Goal: Communication & Community: Answer question/provide support

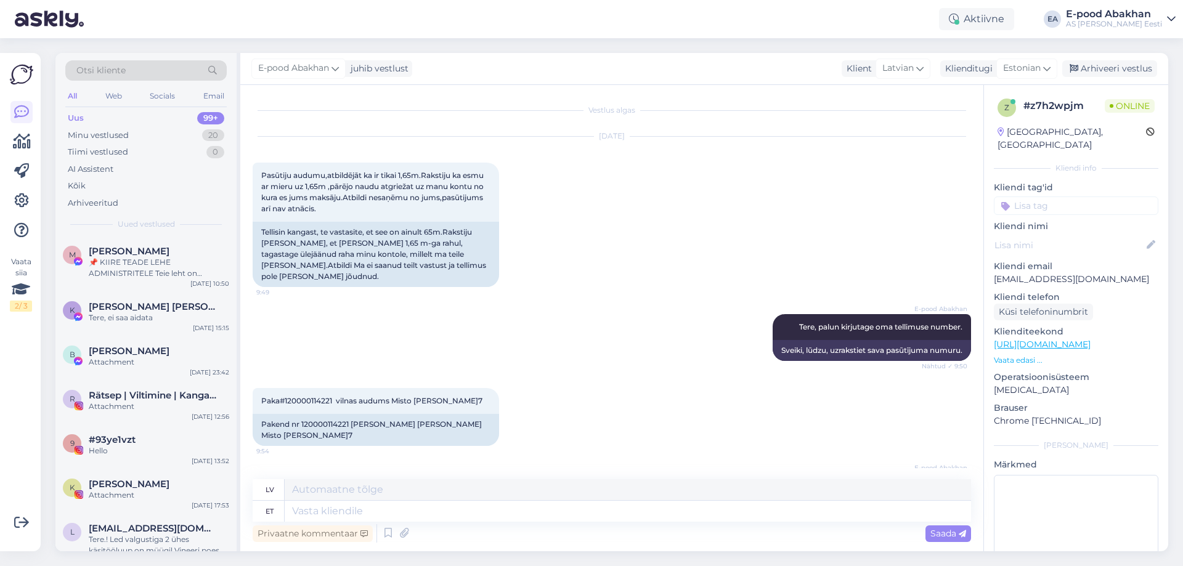
scroll to position [26, 0]
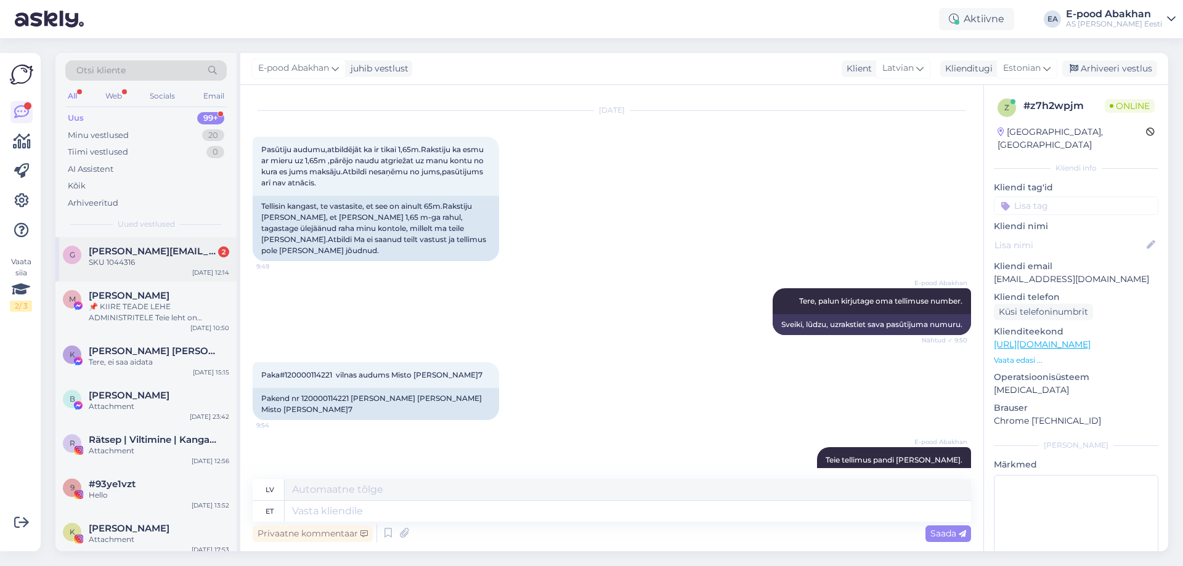
click at [175, 275] on div "g [PERSON_NAME][EMAIL_ADDRESS][DOMAIN_NAME] 2 SKU 1044316 [DATE] 12:14" at bounding box center [145, 259] width 181 height 44
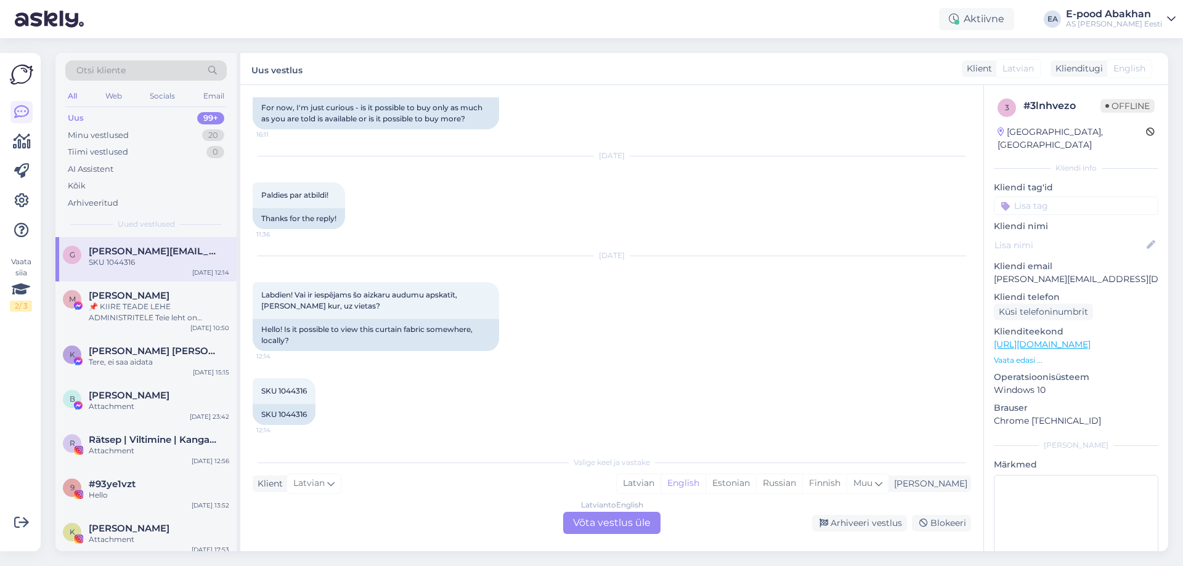
click at [617, 524] on div "Latvian to English Võta vestlus üle" at bounding box center [611, 523] width 97 height 22
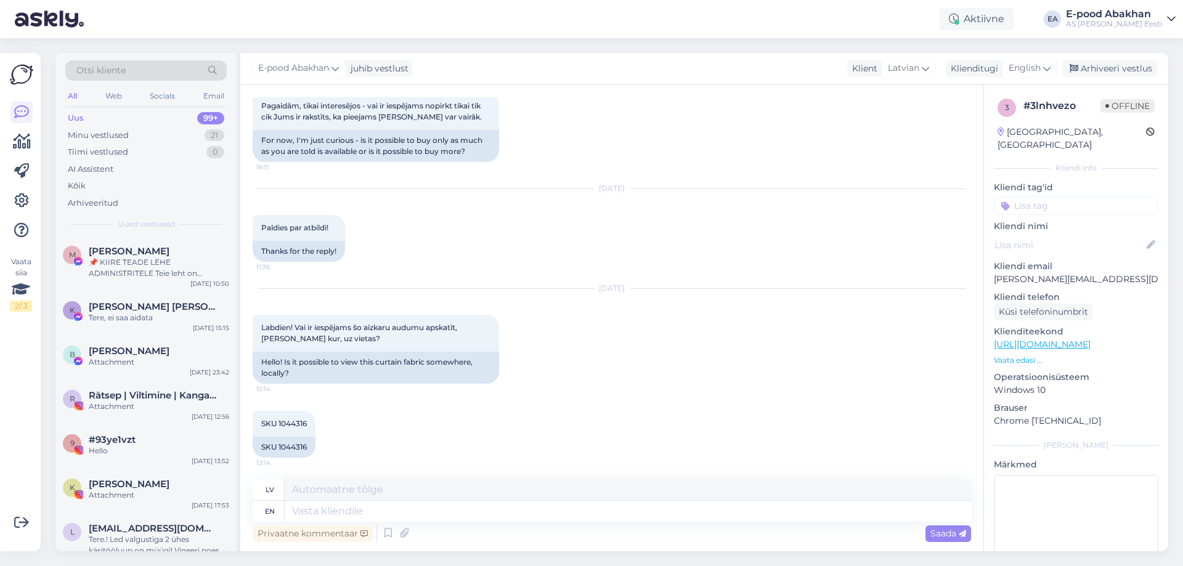
scroll to position [221, 0]
click at [344, 505] on textarea at bounding box center [628, 511] width 686 height 21
type textarea "Tere, ka"
type textarea "Tere,"
type textarea "Tere, kas as"
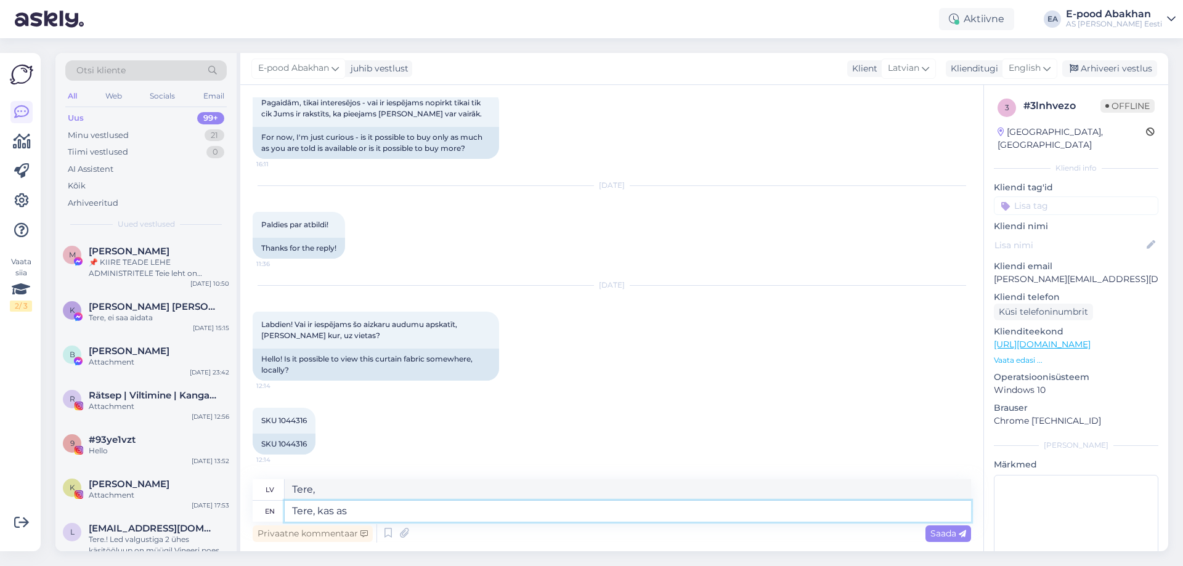
type textarea "Tere, kas"
type textarea "Tere, kas asute"
type textarea "Tere, kas asute Riia l"
type textarea "Tere, kas asute Riia"
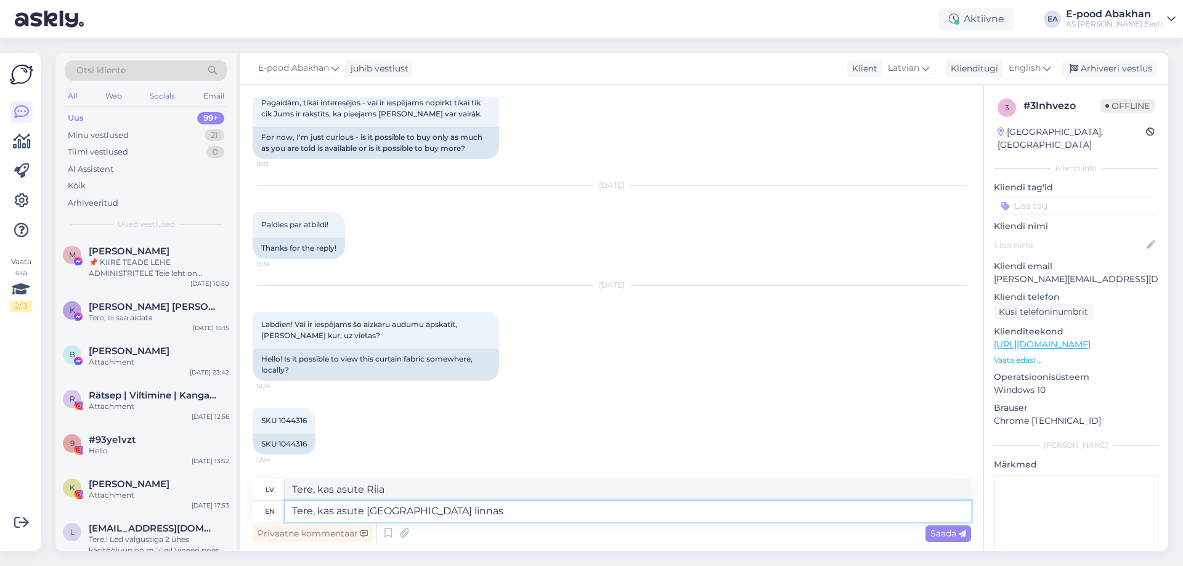
type textarea "Tere, kas asute [GEOGRAPHIC_DATA] linnas?"
type textarea "Tere, kas atrodas [GEOGRAPHIC_DATA] pilsētā?"
type textarea "Tere, kas asute [GEOGRAPHIC_DATA] linnas?"
click at [1038, 74] on span "English" at bounding box center [1025, 69] width 32 height 14
type input "[GEOGRAPHIC_DATA]"
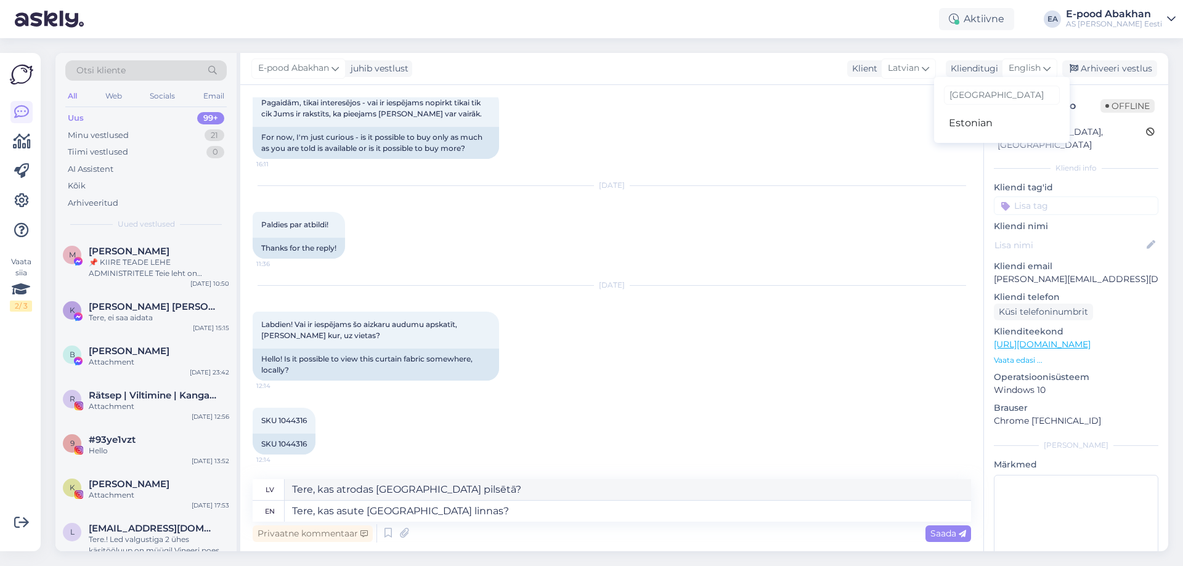
click at [999, 106] on div "[GEOGRAPHIC_DATA]" at bounding box center [1002, 95] width 116 height 26
click at [989, 118] on link "Estonian" at bounding box center [1002, 123] width 136 height 20
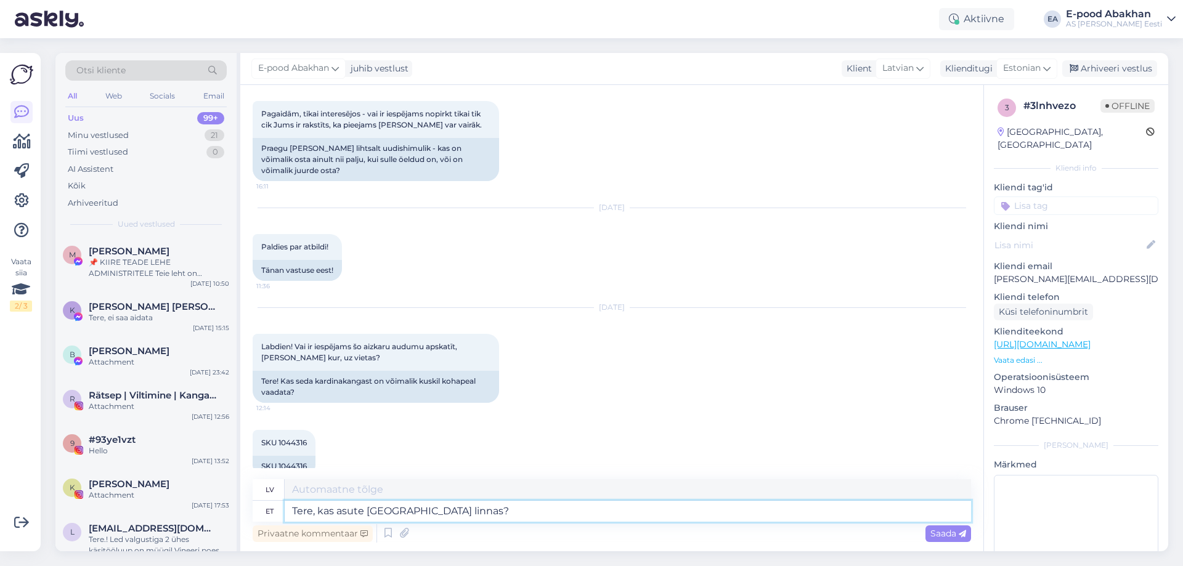
click at [454, 514] on textarea "Tere, kas asute [GEOGRAPHIC_DATA] linnas?" at bounding box center [628, 511] width 686 height 21
type textarea "Sveiki, vai atrodaties [GEOGRAPHIC_DATA]?"
click at [944, 529] on span "Saada" at bounding box center [948, 533] width 36 height 11
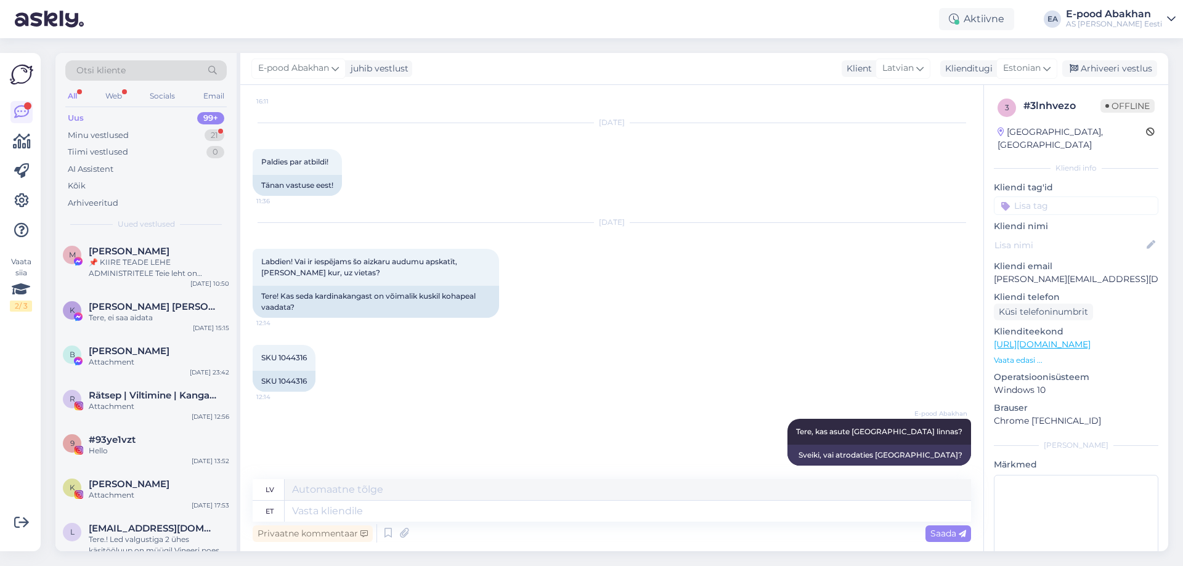
scroll to position [380, 0]
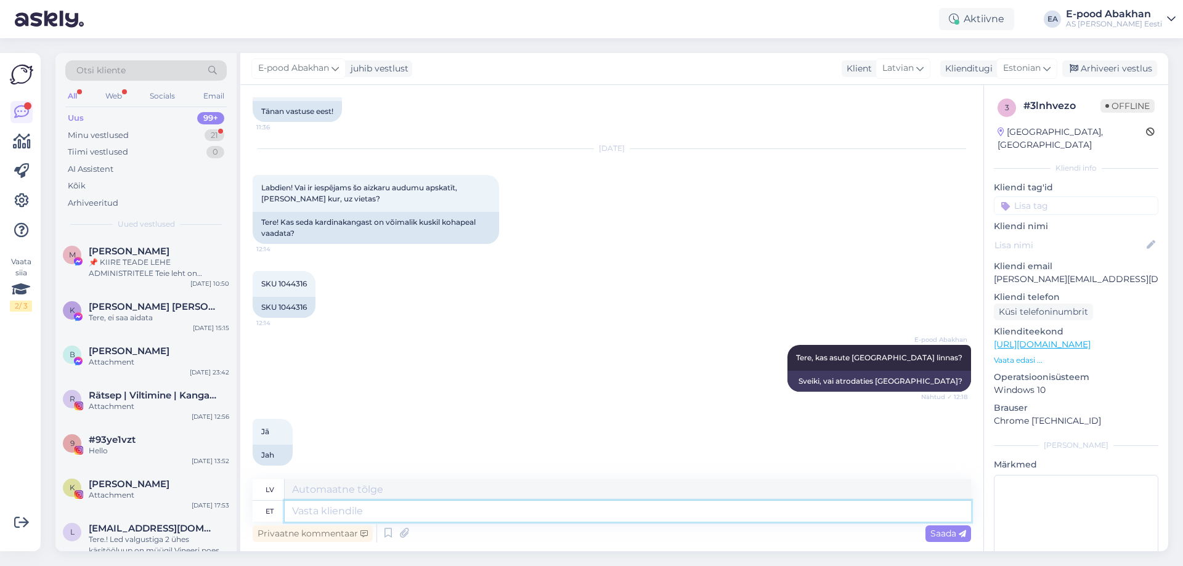
click at [353, 506] on textarea at bounding box center [628, 511] width 686 height 21
type textarea "Siis"
type textarea "Tad"
type textarea "Siis ainukt"
type textarea "Tikai tad"
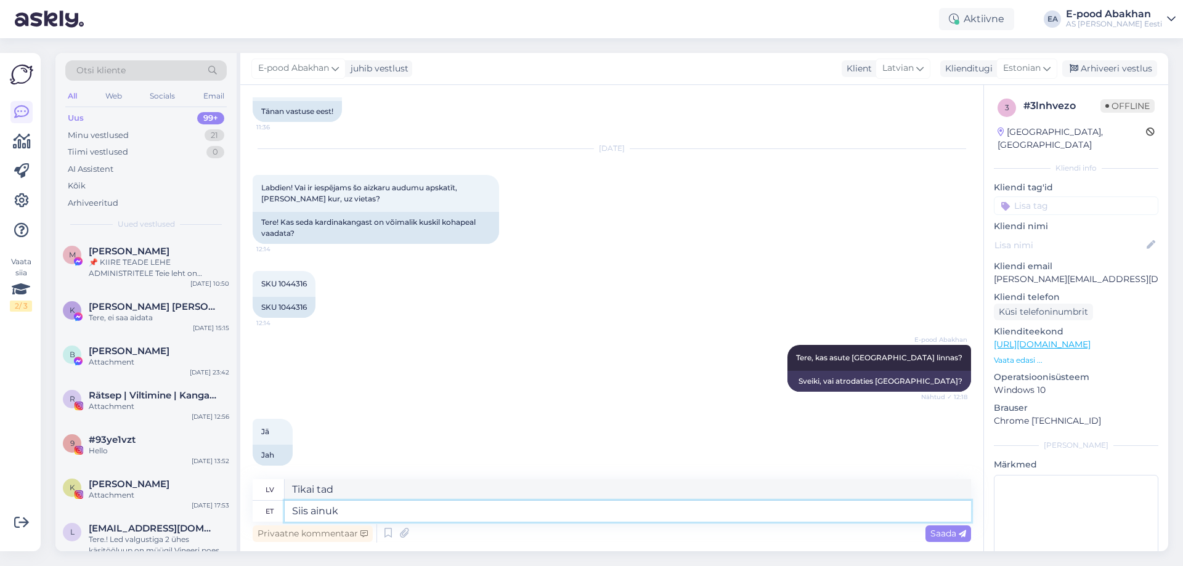
type textarea "Siis ainu"
type textarea "Tad vienīgais"
type textarea "Siis ainult"
type textarea "Tikai tad"
type textarea "Siis ainult Latgales"
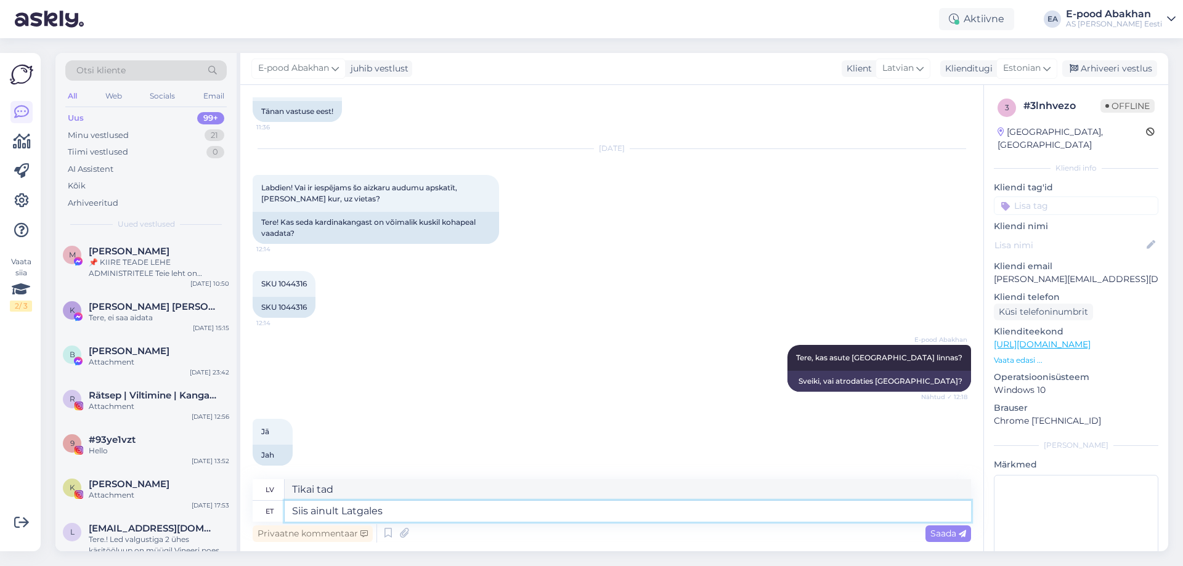
type textarea "Tad tikai Latgalē"
type textarea "Siis ainult Latgales ieala 240"
type textarea "Tad tikai Latgales apgabals"
type textarea "Siis ainult Latgales ieala 240 A"
type textarea "Tad tikai Latgales apgabals 240"
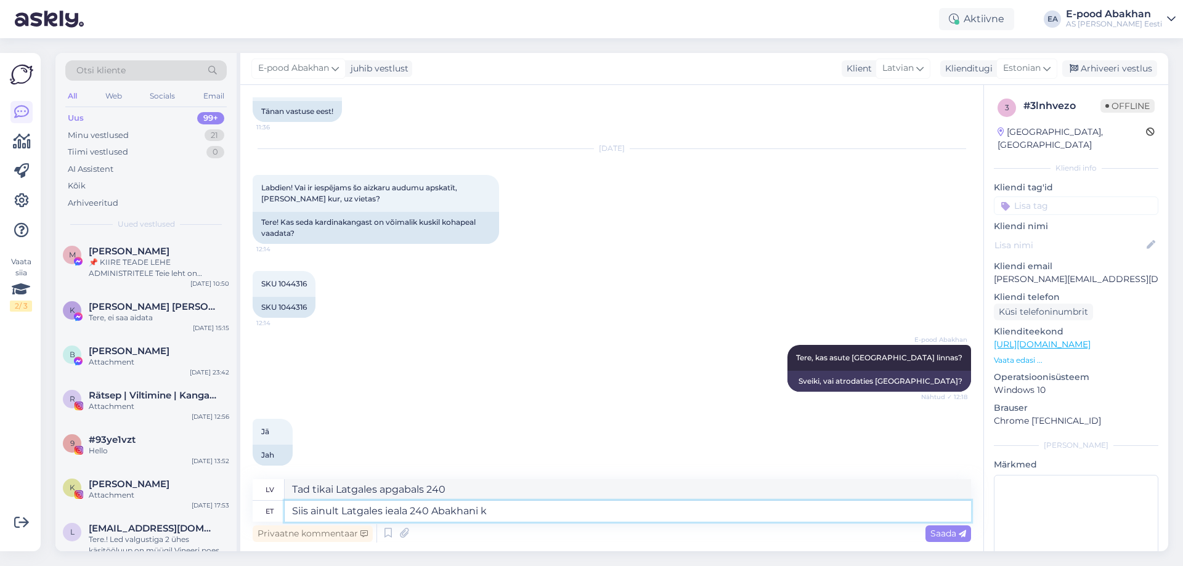
type textarea "Siis ainult Latgales ieala 240 Abakhani ka"
type textarea "Tad tikai Latgales apgabalā 240 Abakhani"
type textarea "Siis ainult Latgales ieala 240 Abakhani kauplus"
type textarea "Tad tikai Latgales apgabalā 240 Abakhani veikals"
type textarea "Siis ainult Latgales ieala 240 Abakhani kauplus, s"
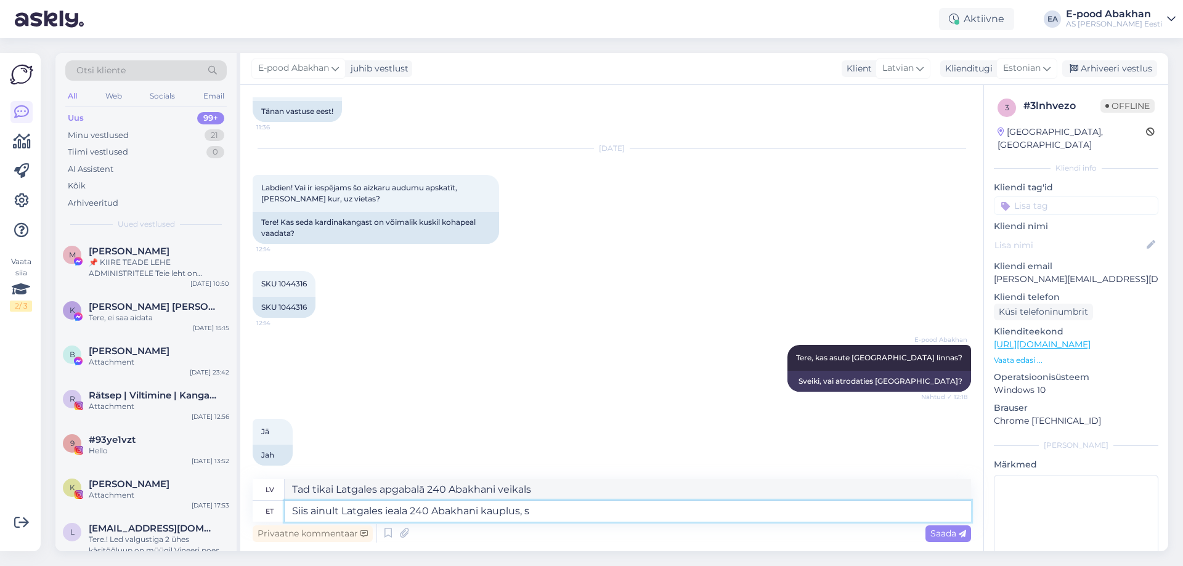
type textarea "Tad tikai Latgales apgabalā 240 Abakhani veikals,"
type textarea "Siis ainult Latgales ieala 240 Abakhani kauplus, seal o"
type textarea "Tad tikai Latgales apgabalā 240 Abakhani veikalā, tur"
type textarea "Siis ainult Latgales ieala 240 Abakhani kauplus,"
type textarea "Tad tikai Latgales apgabalā 240 Abakhani veikals,"
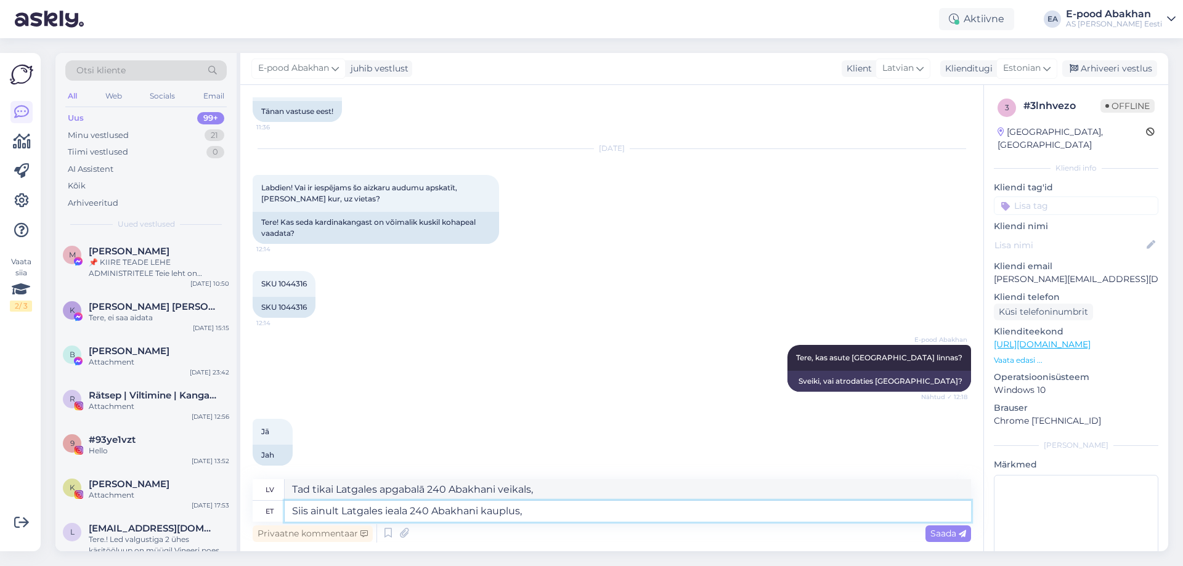
type textarea "Siis ainult Latgales ieala 240 Abakhani kauplus"
type textarea "Tad tikai Latgales apgabalā 240 Abakhani veikals"
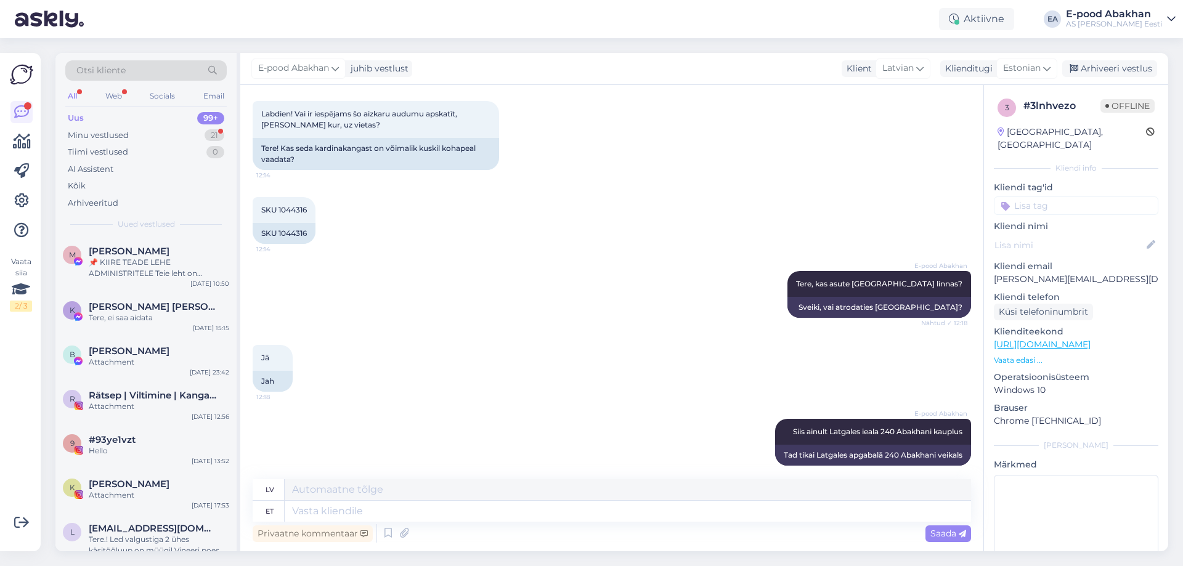
scroll to position [527, 0]
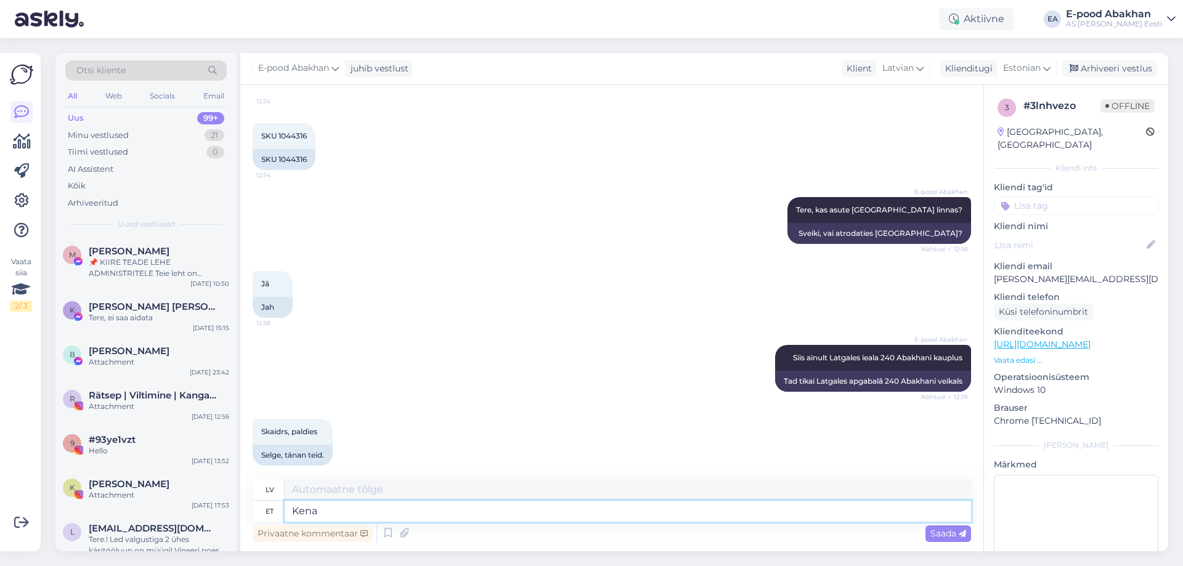
type textarea "Kena p"
type textarea "Jauki"
type textarea "Kena päeva!"
type textarea "Lai jauka diena!"
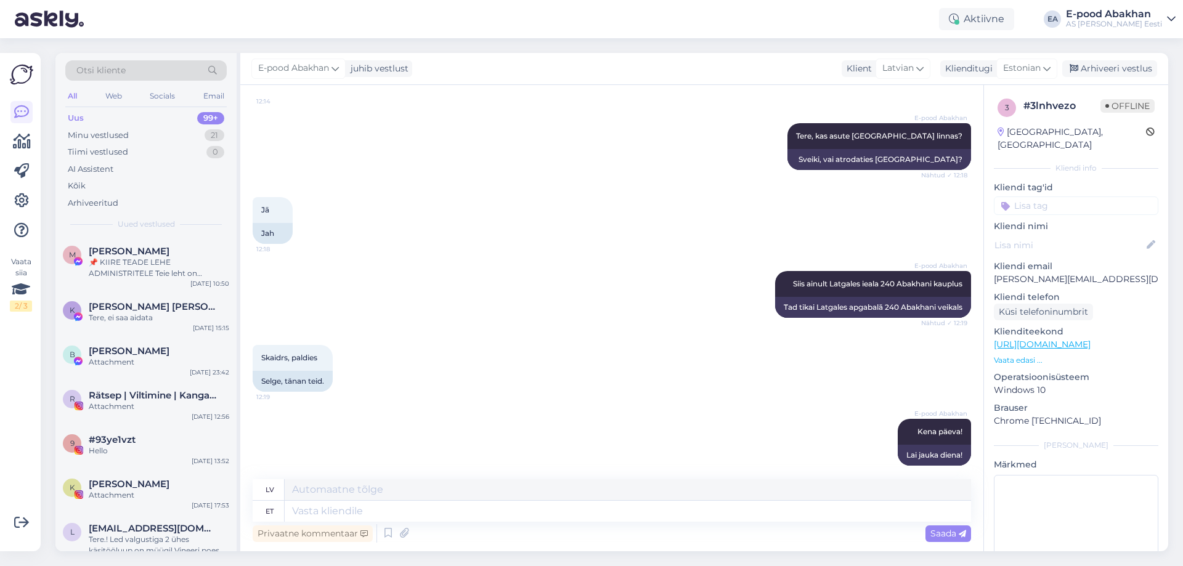
drag, startPoint x: 1166, startPoint y: 0, endPoint x: 625, endPoint y: 342, distance: 639.9
click at [625, 342] on div "Skaidrs, paldies 12:19 Selge, tänan teid." at bounding box center [612, 368] width 718 height 74
click at [149, 71] on div "Otsi kliente" at bounding box center [145, 70] width 161 height 20
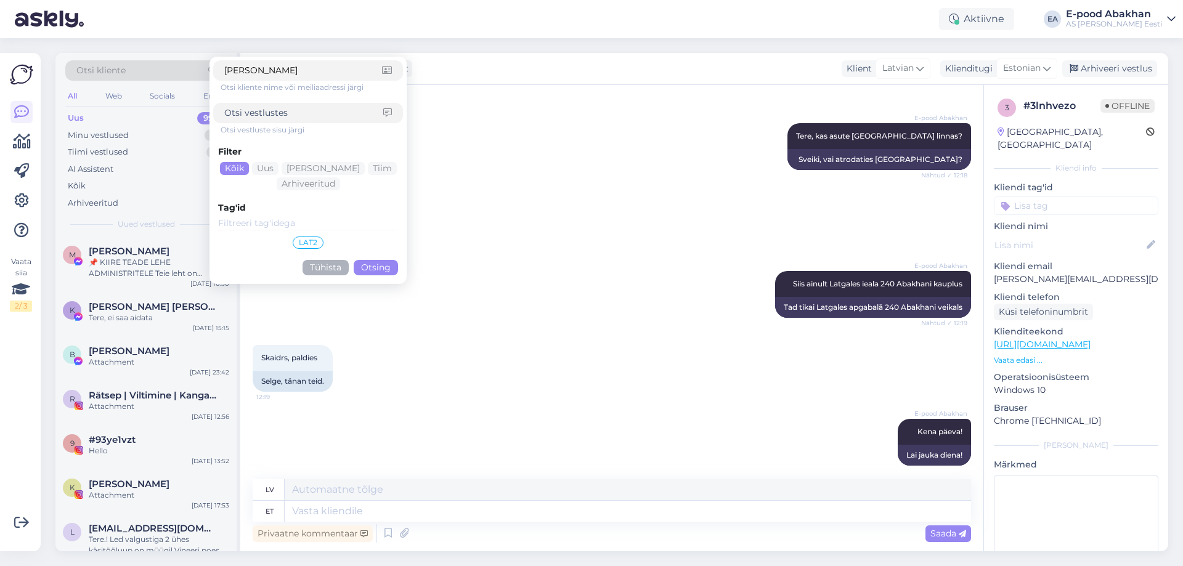
type input "[PERSON_NAME]"
click at [390, 267] on button "Otsing" at bounding box center [376, 267] width 44 height 15
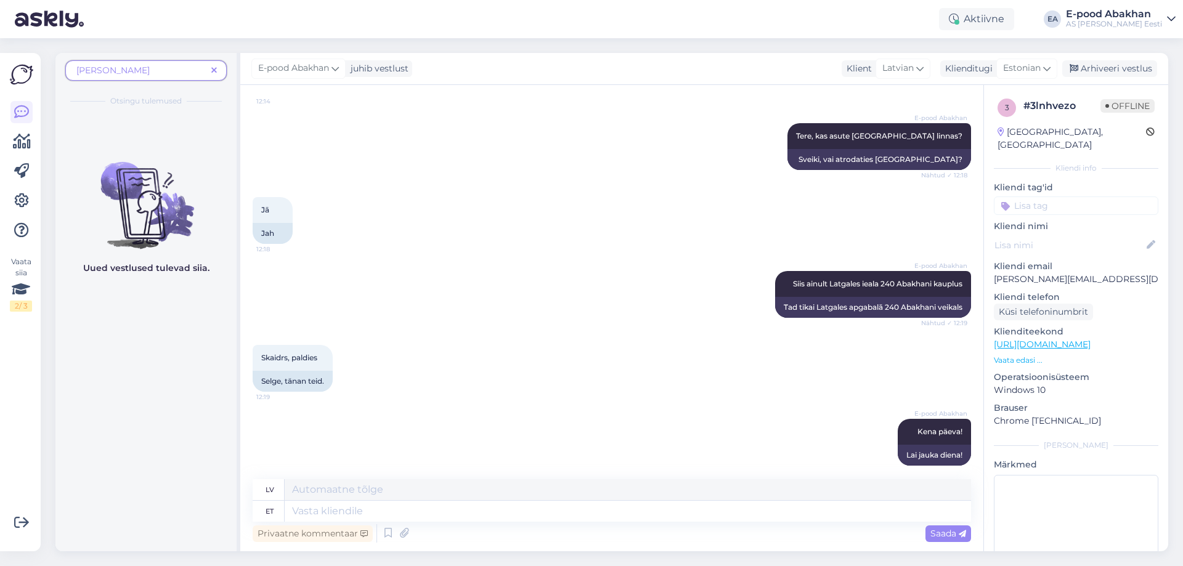
click at [214, 70] on icon at bounding box center [214, 71] width 6 height 9
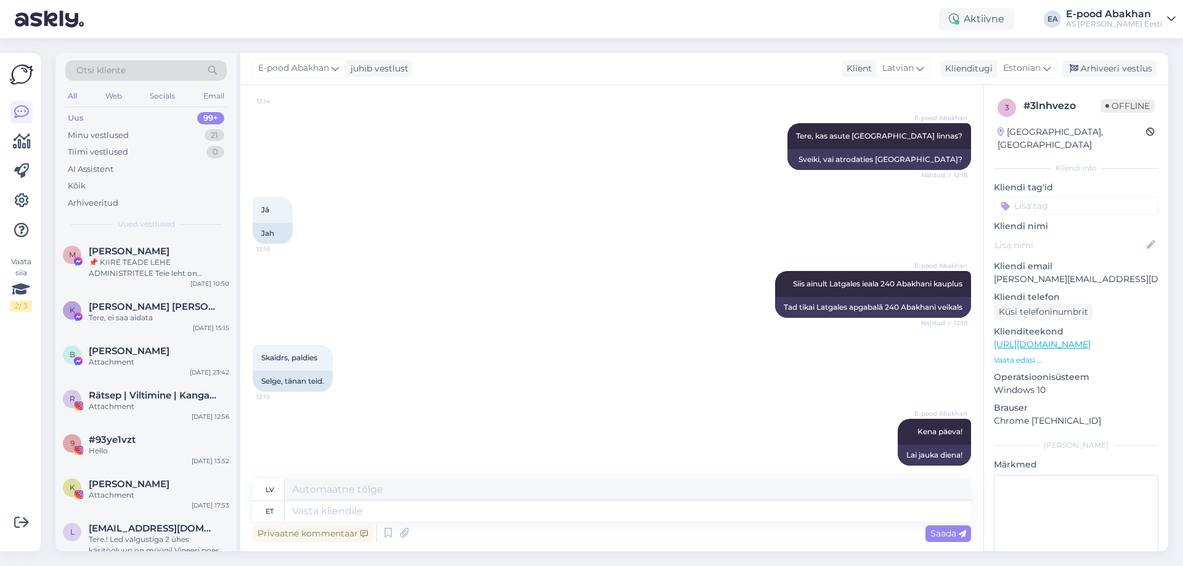
click at [173, 64] on div "Otsi kliente" at bounding box center [145, 70] width 161 height 20
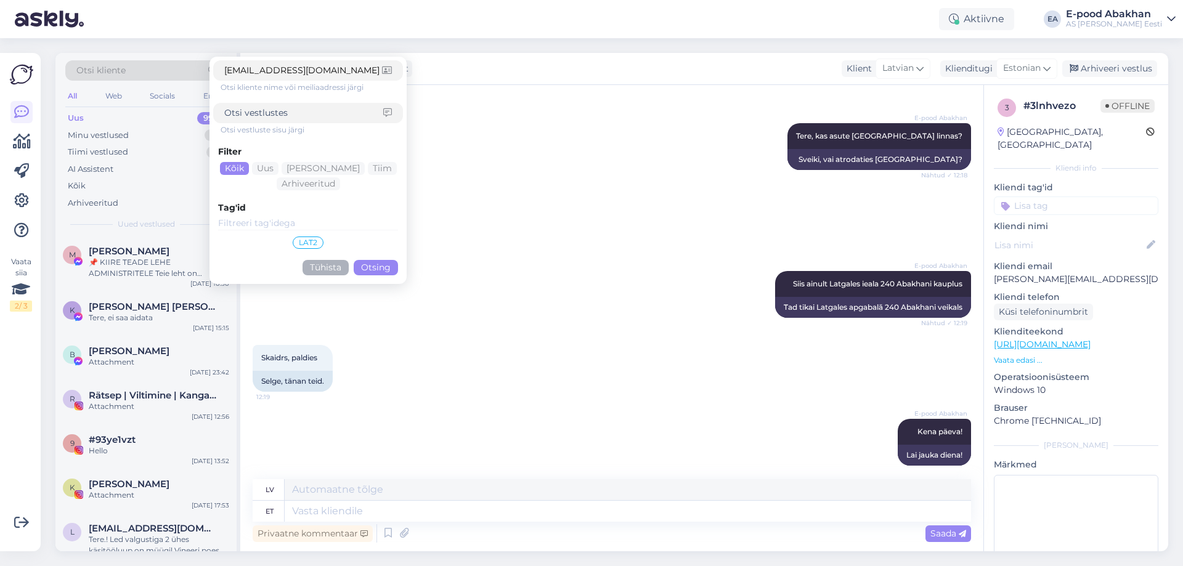
type input "[EMAIL_ADDRESS][DOMAIN_NAME]"
click at [390, 269] on button "Otsing" at bounding box center [376, 267] width 44 height 15
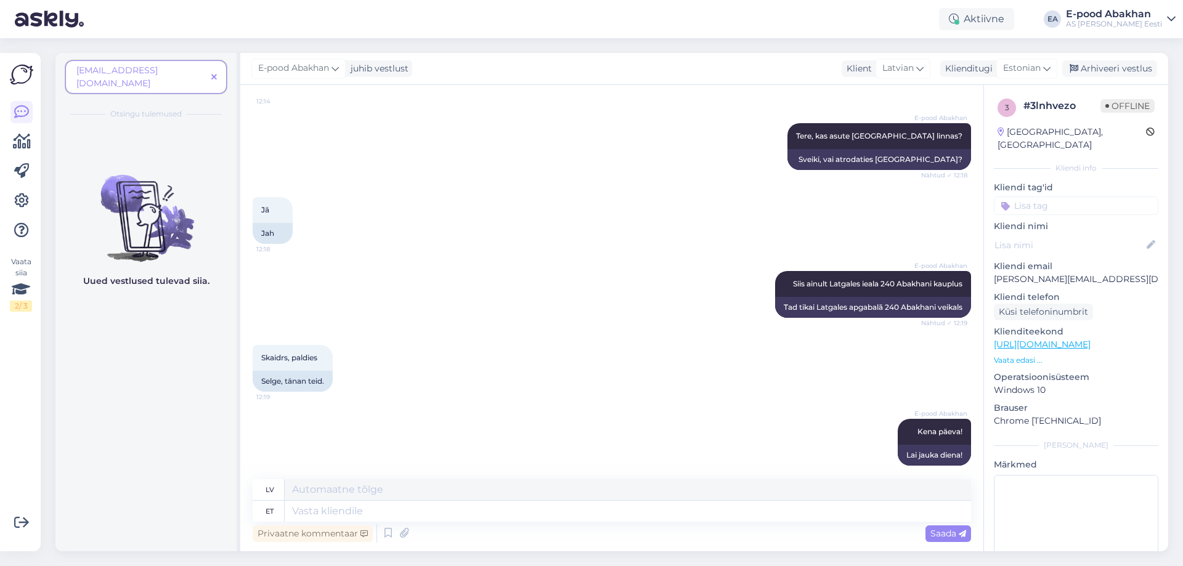
click at [218, 71] on span at bounding box center [213, 77] width 15 height 13
